Goal: Transaction & Acquisition: Purchase product/service

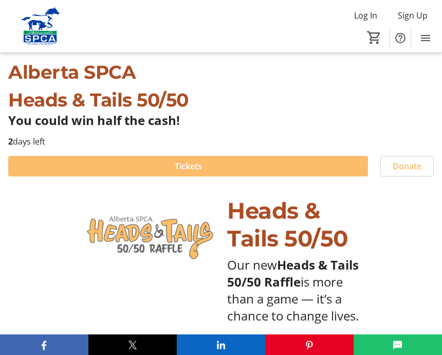
scroll to position [260, 0]
click at [235, 162] on span at bounding box center [188, 166] width 360 height 25
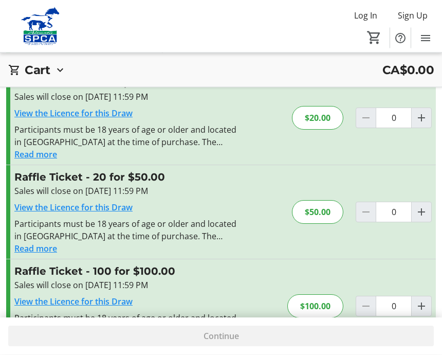
scroll to position [164, 0]
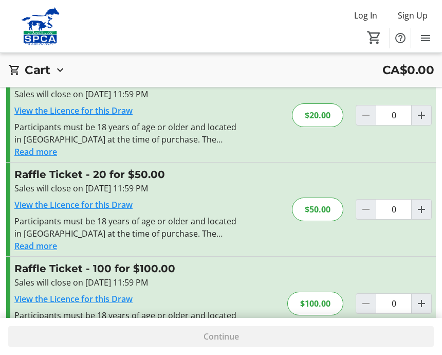
click at [423, 296] on span "Increment by one" at bounding box center [422, 303] width 20 height 20
type input "1"
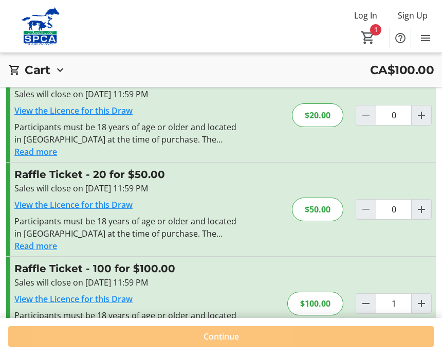
click at [168, 348] on span at bounding box center [221, 336] width 426 height 25
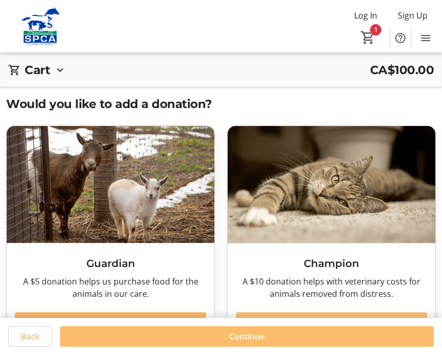
click at [268, 328] on span at bounding box center [331, 322] width 191 height 25
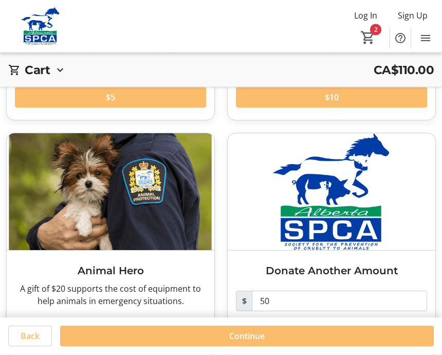
scroll to position [225, 0]
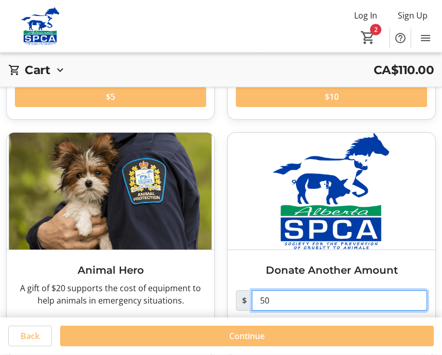
click at [286, 300] on input "50" at bounding box center [339, 300] width 175 height 21
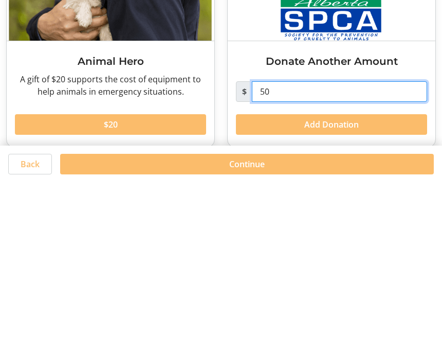
type input "5"
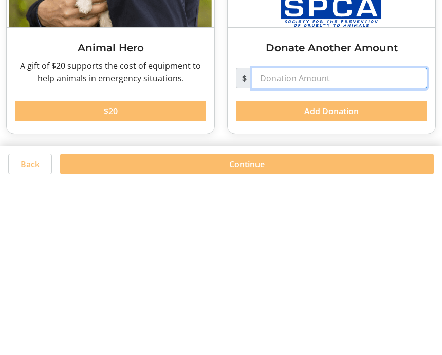
scroll to position [276, 0]
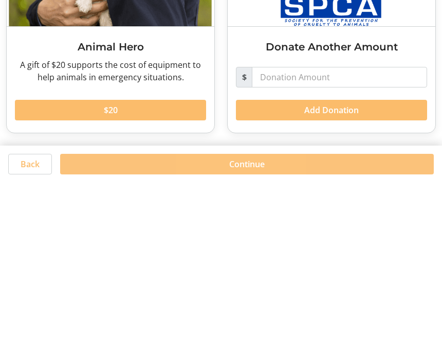
click at [239, 324] on span at bounding box center [247, 336] width 374 height 25
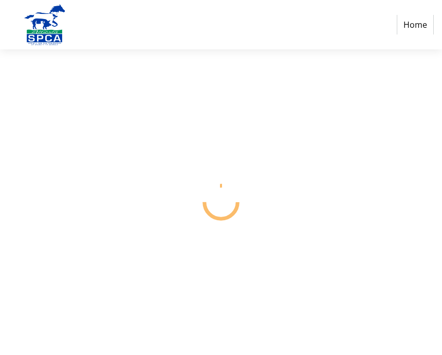
select select "CA"
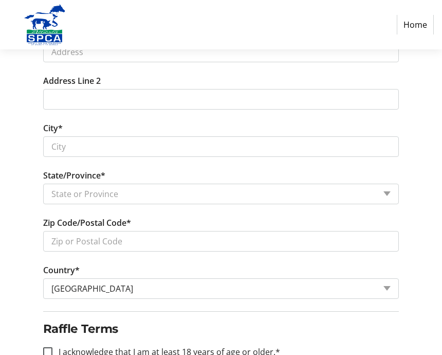
scroll to position [435, 0]
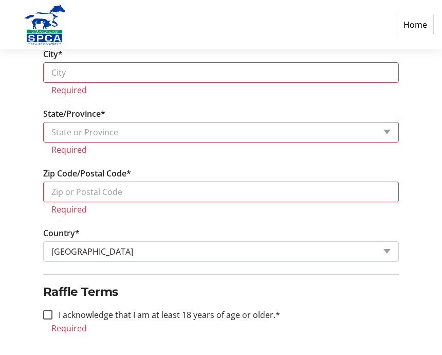
scroll to position [534, 0]
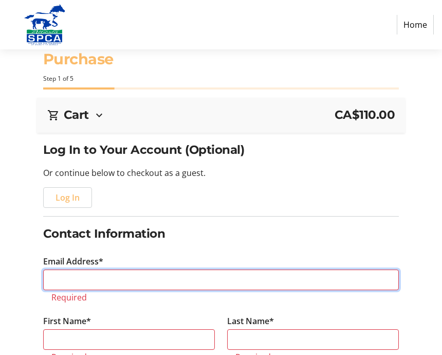
scroll to position [0, 0]
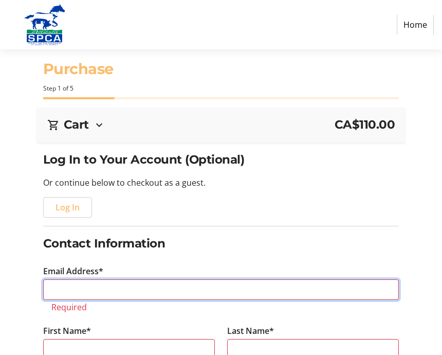
click at [61, 285] on input "Email Address*" at bounding box center [221, 289] width 356 height 21
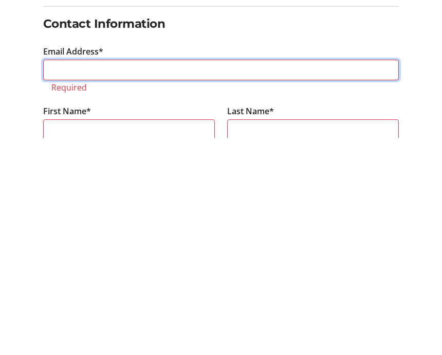
type input "b"
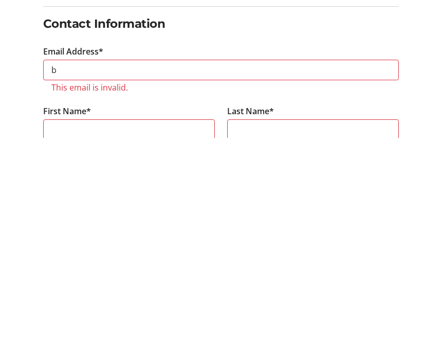
scroll to position [219, 0]
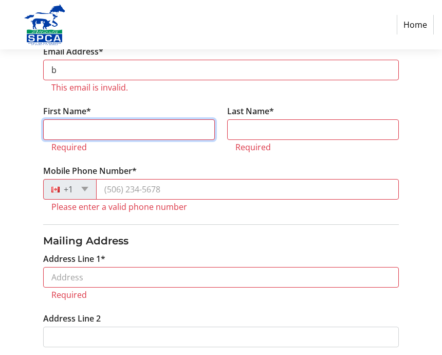
type input "[PERSON_NAME]"
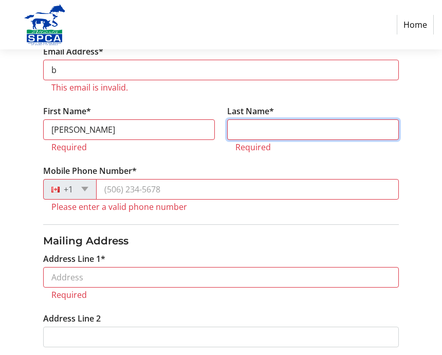
type input "[PERSON_NAME]"
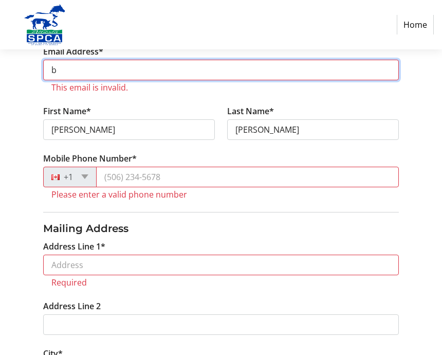
click at [74, 66] on input "b" at bounding box center [221, 70] width 356 height 21
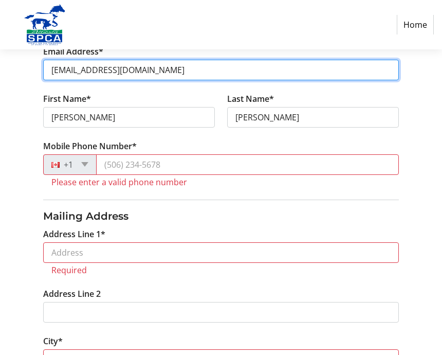
scroll to position [218, 0]
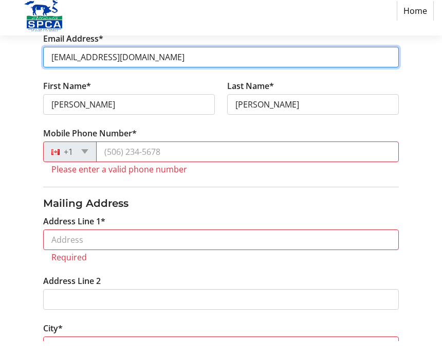
type input "[EMAIL_ADDRESS][DOMAIN_NAME]"
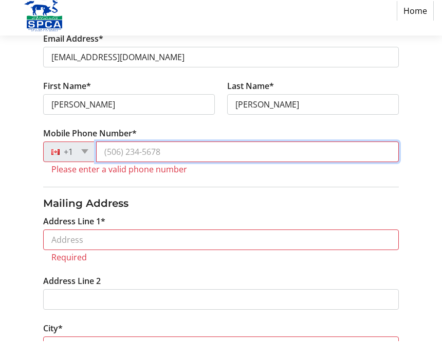
click at [139, 156] on input "Mobile Phone Number*" at bounding box center [247, 166] width 303 height 21
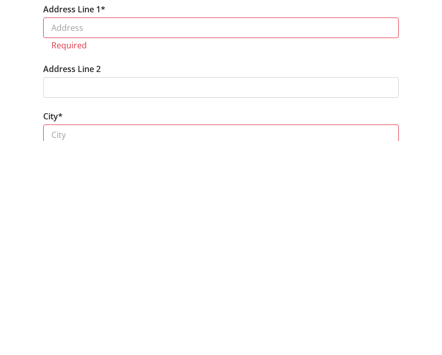
scroll to position [220, 0]
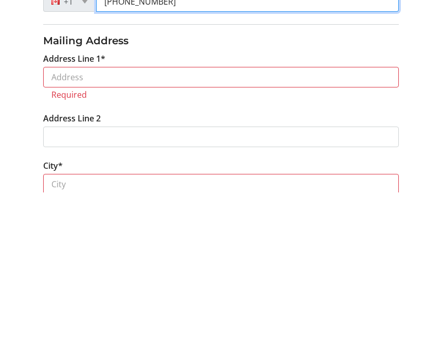
type input "[PHONE_NUMBER]"
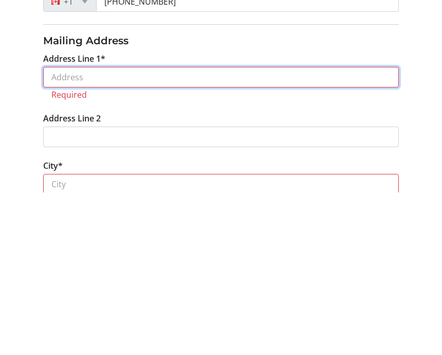
click at [71, 229] on input "Address Line 1*" at bounding box center [221, 239] width 356 height 21
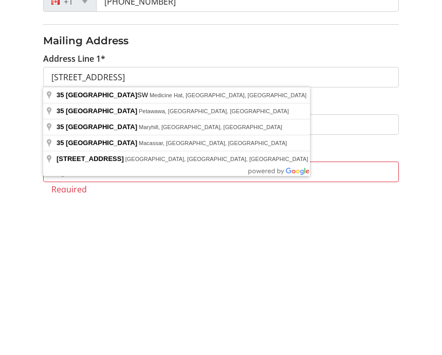
type input "[STREET_ADDRESS]"
type input "Medicine Hat"
select select "AB"
type input "T1B 4T6"
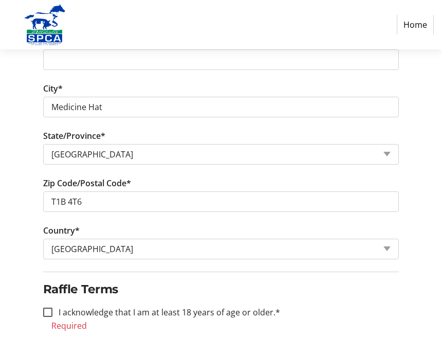
scroll to position [448, 0]
click at [51, 306] on div at bounding box center [47, 311] width 25 height 25
checkbox input "true"
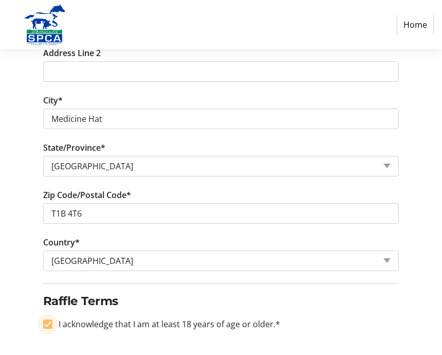
scroll to position [433, 0]
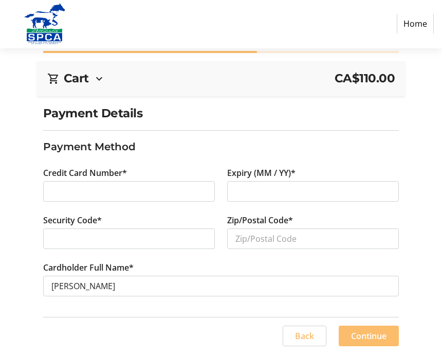
scroll to position [41, 0]
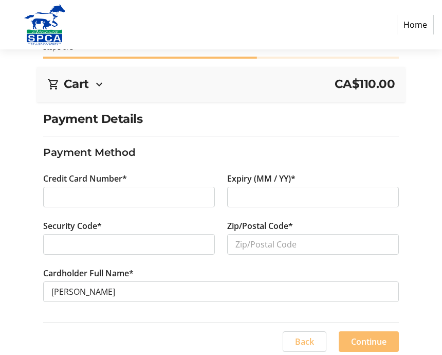
click at [71, 187] on div at bounding box center [129, 197] width 172 height 21
click at [84, 188] on div at bounding box center [129, 197] width 172 height 21
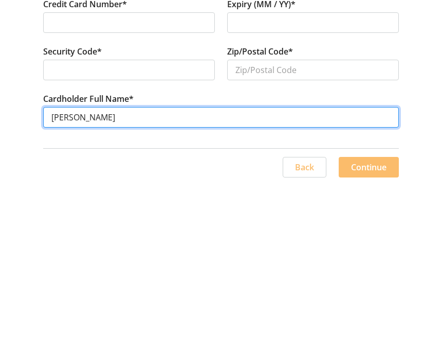
click at [86, 276] on input "[PERSON_NAME]" at bounding box center [221, 286] width 356 height 21
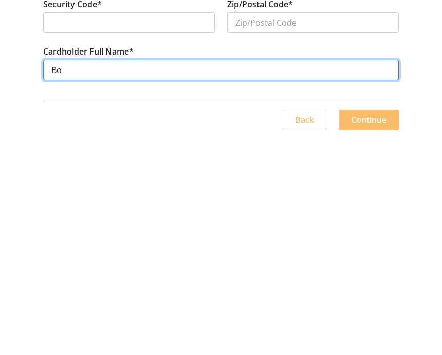
type input "B"
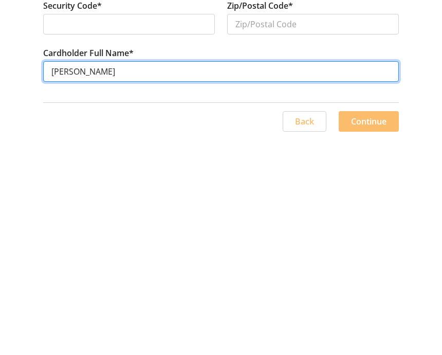
type input "[PERSON_NAME]"
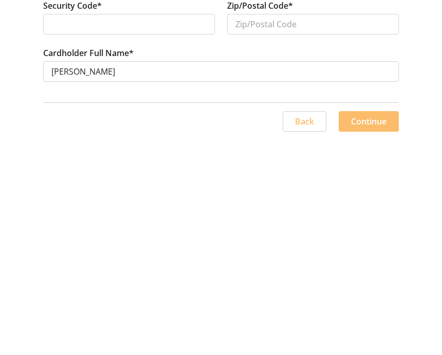
click at [376, 330] on span "Continue" at bounding box center [368, 336] width 35 height 12
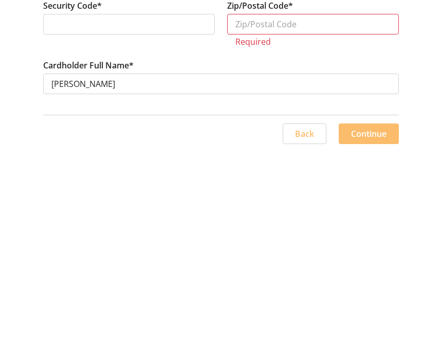
scroll to position [58, 0]
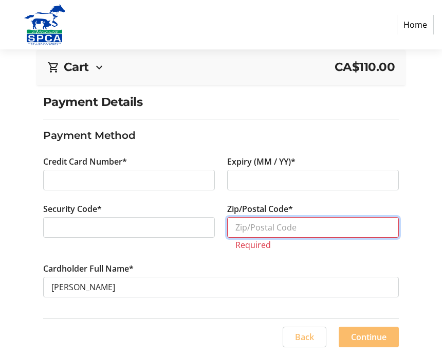
click at [252, 224] on input "Zip/Postal Code*" at bounding box center [313, 227] width 172 height 21
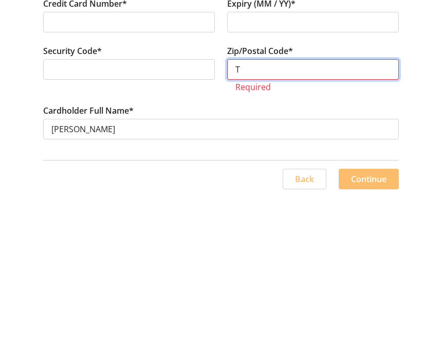
scroll to position [45, 0]
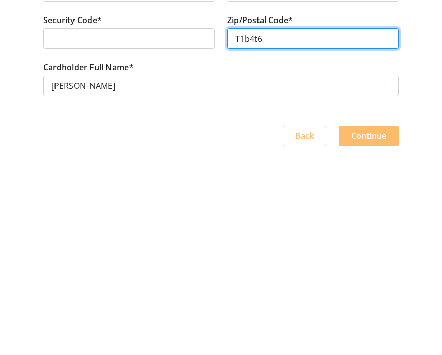
click at [393, 229] on input "T1b4t6" at bounding box center [313, 239] width 172 height 21
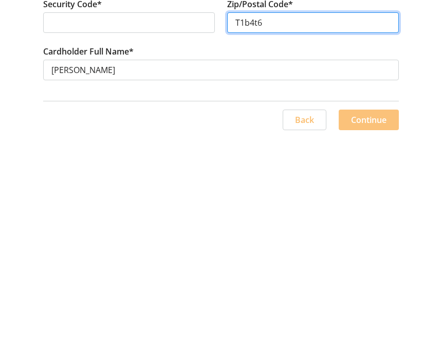
type input "T1b4t6"
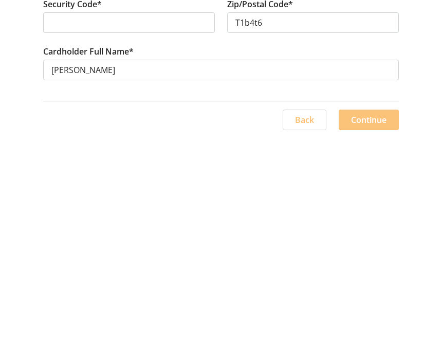
click at [368, 330] on span "Continue" at bounding box center [368, 336] width 35 height 12
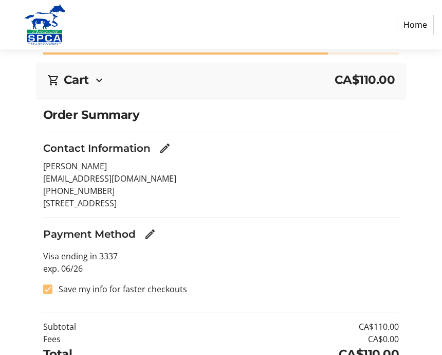
scroll to position [62, 0]
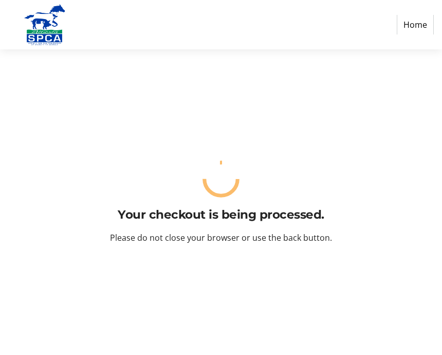
scroll to position [0, 0]
